Goal: Information Seeking & Learning: Compare options

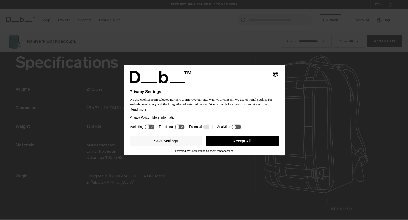
scroll to position [659, 0]
